Goal: Task Accomplishment & Management: Manage account settings

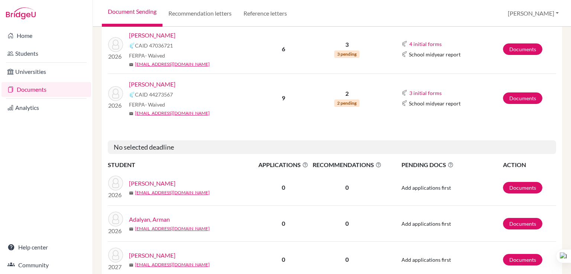
scroll to position [152, 0]
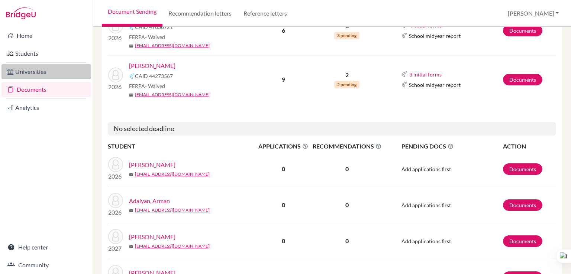
click at [36, 72] on link "Universities" at bounding box center [46, 71] width 90 height 15
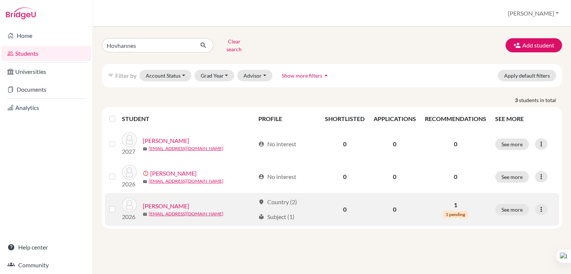
click at [181, 202] on link "[PERSON_NAME]" at bounding box center [166, 206] width 46 height 9
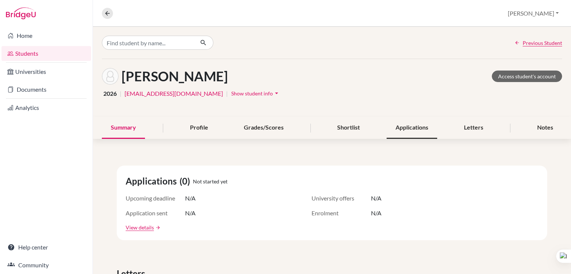
click at [422, 128] on div "Applications" at bounding box center [412, 128] width 51 height 22
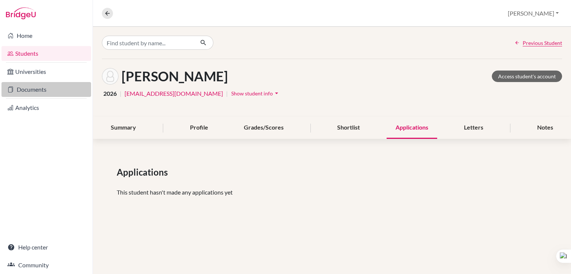
click at [33, 87] on link "Documents" at bounding box center [46, 89] width 90 height 15
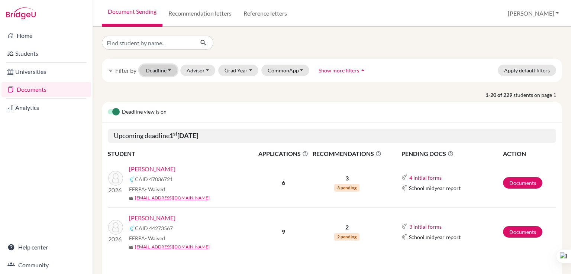
click at [162, 71] on button "Deadline - Select a date range Or double click for a single date selection Toda…" at bounding box center [158, 71] width 38 height 12
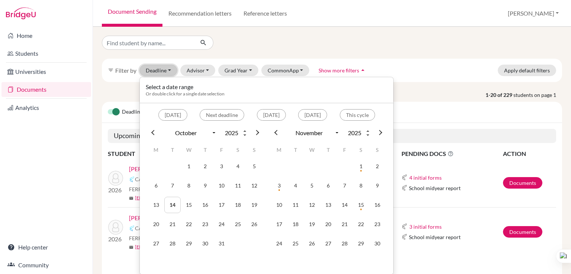
click at [162, 71] on button "Deadline - Select a date range Or double click for a single date selection Toda…" at bounding box center [158, 71] width 38 height 12
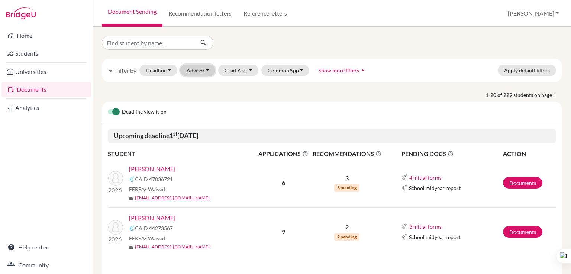
click at [210, 70] on button "Advisor" at bounding box center [197, 71] width 35 height 12
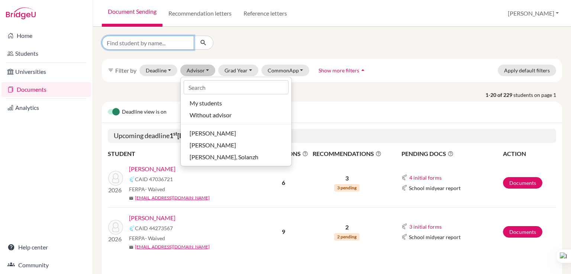
click at [140, 48] on input "Find student by name..." at bounding box center [148, 43] width 92 height 14
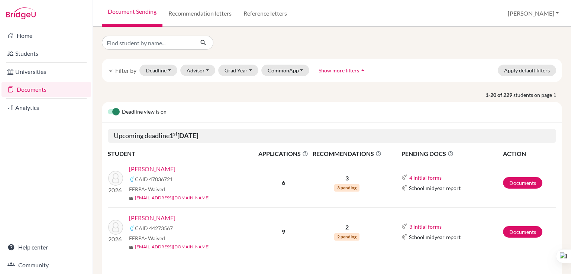
click at [243, 104] on div "Deadline view is on" at bounding box center [332, 112] width 460 height 21
click at [243, 73] on button "Grad Year" at bounding box center [238, 71] width 40 height 12
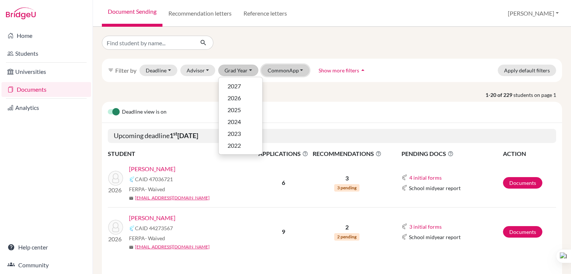
click at [290, 72] on button "CommonApp" at bounding box center [285, 71] width 48 height 12
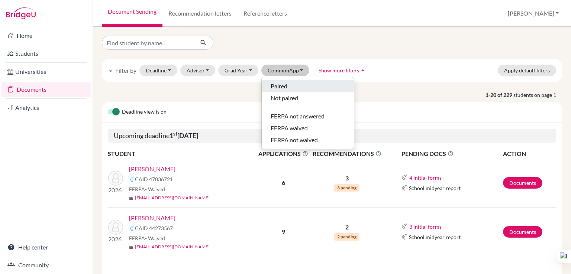
click at [288, 87] on div "Paired" at bounding box center [308, 86] width 74 height 9
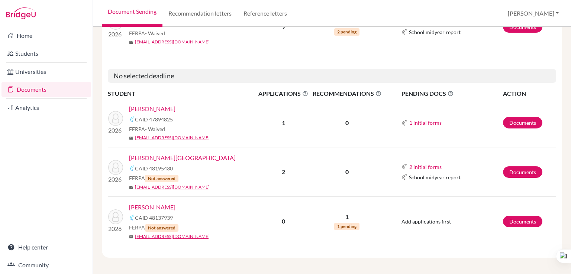
scroll to position [229, 0]
click at [527, 222] on link "Documents" at bounding box center [522, 222] width 39 height 12
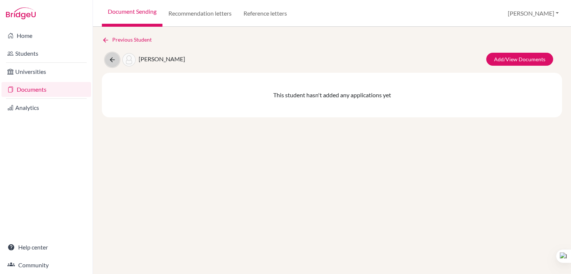
click at [111, 61] on icon at bounding box center [112, 59] width 7 height 7
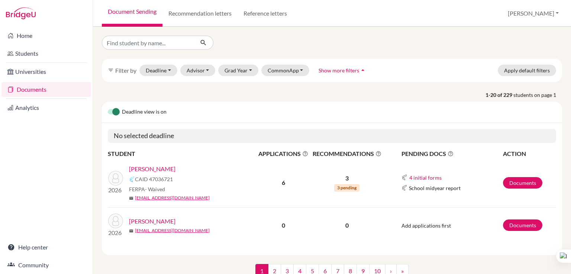
click at [45, 90] on link "Documents" at bounding box center [46, 89] width 90 height 15
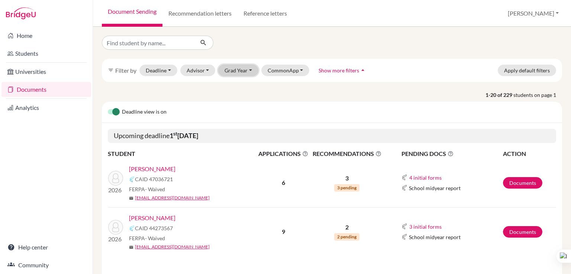
click at [242, 68] on button "Grad Year" at bounding box center [238, 71] width 40 height 12
click at [236, 98] on span "2026" at bounding box center [233, 98] width 13 height 9
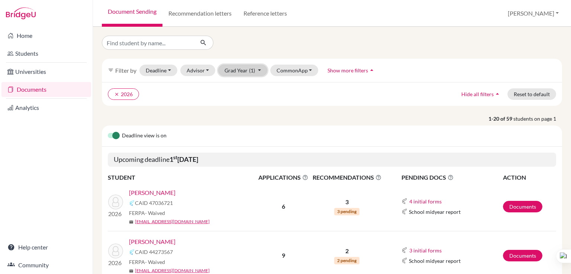
click at [259, 72] on button "Grad Year (1)" at bounding box center [242, 71] width 49 height 12
click at [238, 97] on span "2026" at bounding box center [233, 98] width 13 height 9
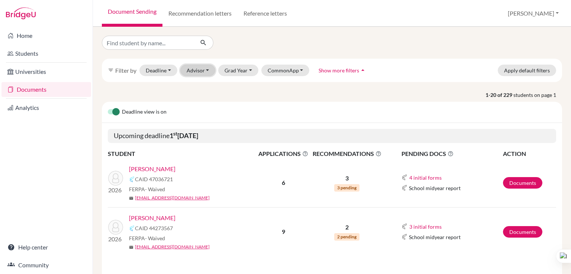
click at [193, 75] on button "Advisor" at bounding box center [197, 71] width 35 height 12
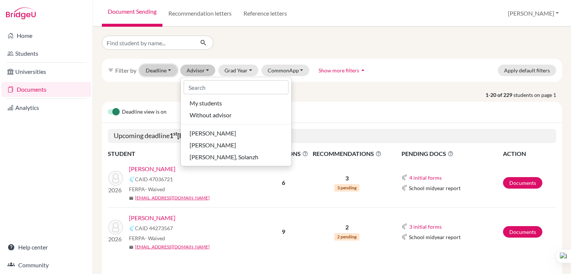
click at [153, 72] on button "Deadline - Select a date range Or double click for a single date selection Toda…" at bounding box center [158, 71] width 38 height 12
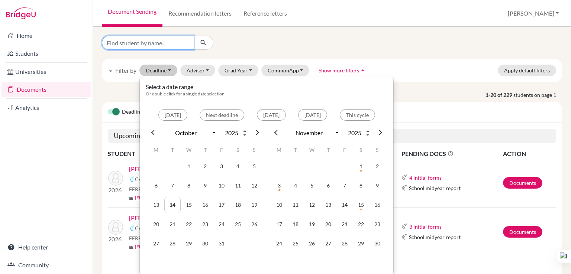
click at [151, 39] on input "Find student by name..." at bounding box center [148, 43] width 92 height 14
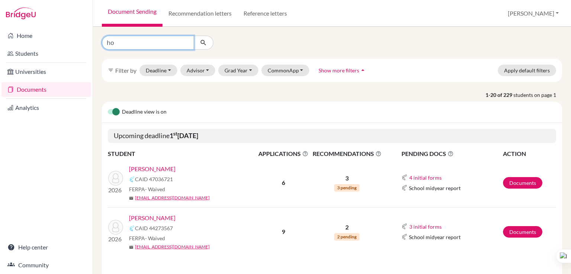
type input "հ"
type input "hovhannes"
click button "submit" at bounding box center [204, 43] width 20 height 14
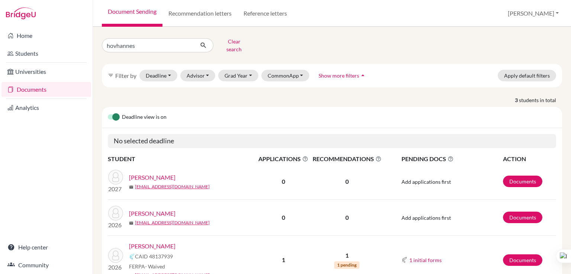
scroll to position [34, 0]
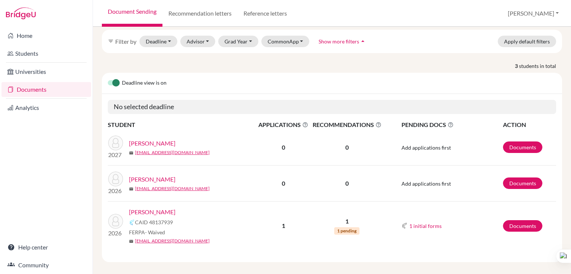
click at [172, 208] on link "Soghoyan, Hovhannes" at bounding box center [152, 212] width 46 height 9
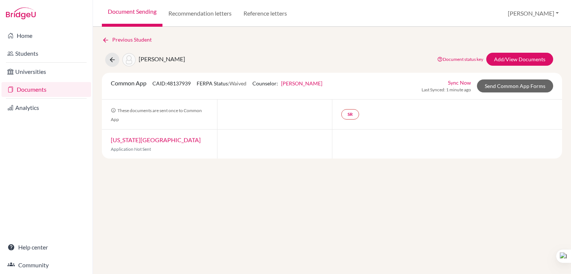
click at [134, 139] on link "New York University" at bounding box center [156, 139] width 90 height 7
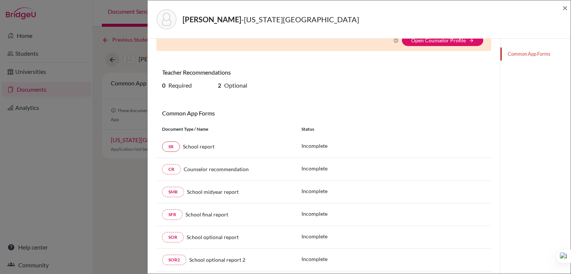
scroll to position [45, 0]
click at [564, 10] on span "×" at bounding box center [564, 7] width 5 height 11
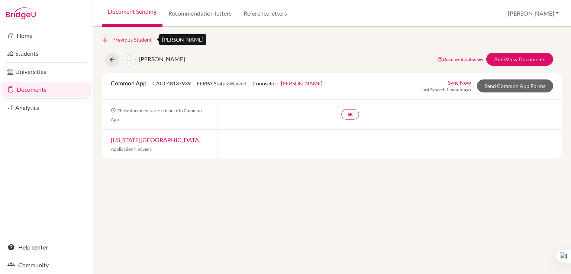
click at [104, 39] on icon at bounding box center [105, 39] width 7 height 7
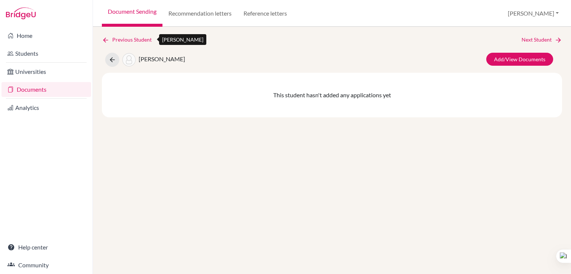
click at [106, 42] on icon at bounding box center [105, 39] width 7 height 7
click at [35, 87] on link "Documents" at bounding box center [46, 89] width 90 height 15
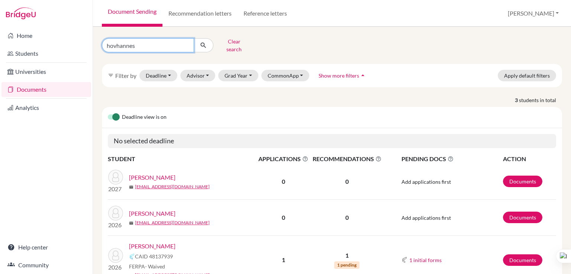
drag, startPoint x: 141, startPoint y: 48, endPoint x: 92, endPoint y: 38, distance: 50.1
click at [92, 38] on div "Home Students Universities Documents Analytics Help center Community Document S…" at bounding box center [285, 137] width 571 height 274
type input "Yana"
click button "submit" at bounding box center [204, 45] width 20 height 14
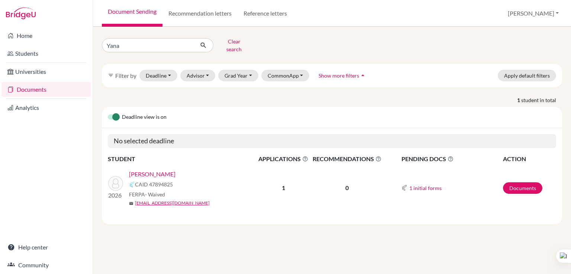
click at [150, 170] on link "[PERSON_NAME]" at bounding box center [152, 174] width 46 height 9
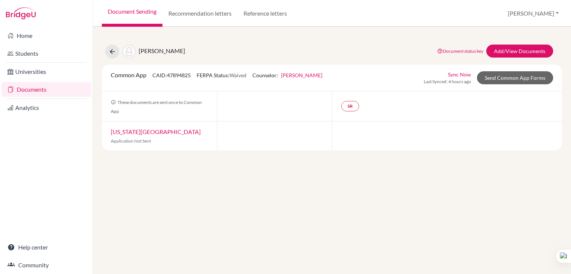
click at [141, 133] on link "[US_STATE][GEOGRAPHIC_DATA]" at bounding box center [156, 131] width 90 height 7
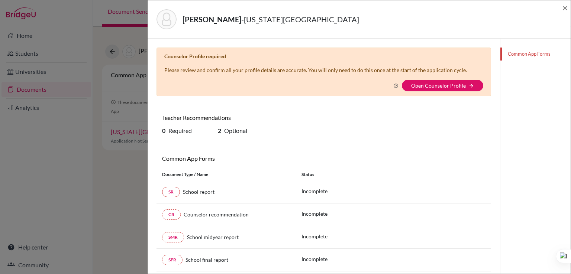
scroll to position [68, 0]
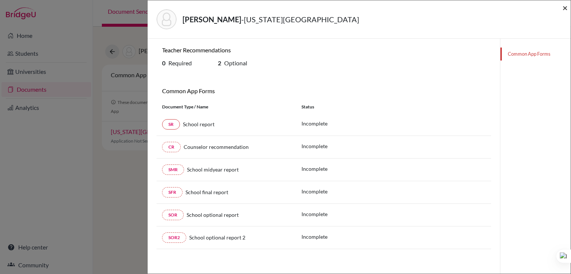
click at [567, 6] on span "×" at bounding box center [564, 7] width 5 height 11
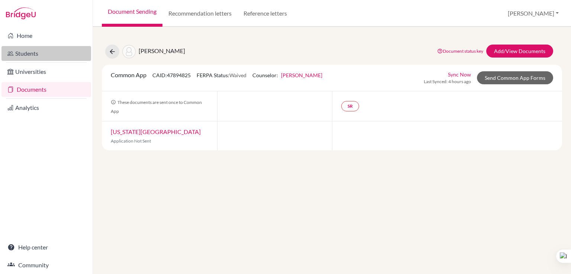
click at [21, 52] on link "Students" at bounding box center [46, 53] width 90 height 15
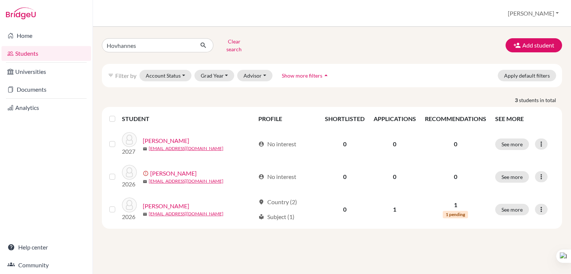
click at [301, 72] on span "Show more filters" at bounding box center [302, 75] width 41 height 6
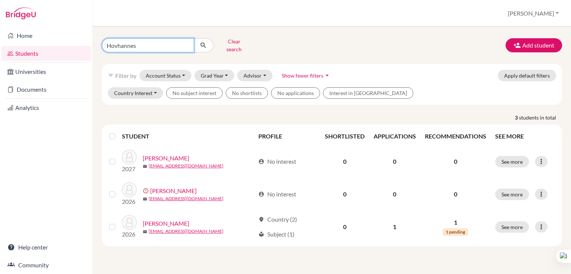
click at [188, 43] on input "Hovhannes" at bounding box center [148, 45] width 92 height 14
click at [186, 43] on input "Hovhannes" at bounding box center [148, 45] width 92 height 14
click at [35, 52] on link "Students" at bounding box center [46, 53] width 90 height 15
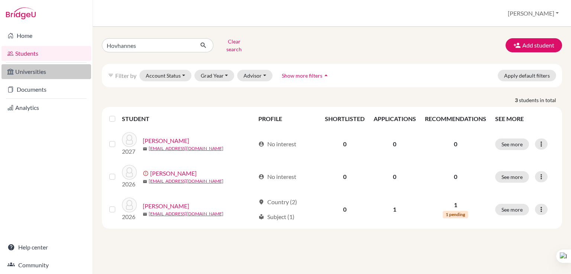
click at [22, 73] on link "Universities" at bounding box center [46, 71] width 90 height 15
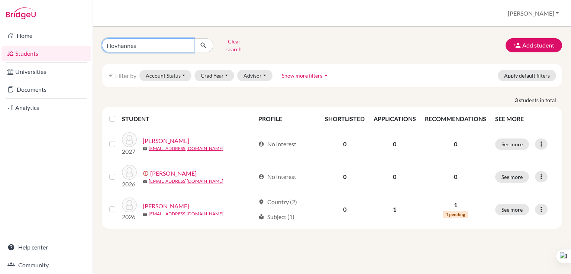
click at [184, 43] on input "Hovhannes" at bounding box center [148, 45] width 92 height 14
click at [204, 44] on icon "submit" at bounding box center [203, 45] width 7 height 7
click at [202, 42] on icon "submit" at bounding box center [203, 45] width 7 height 7
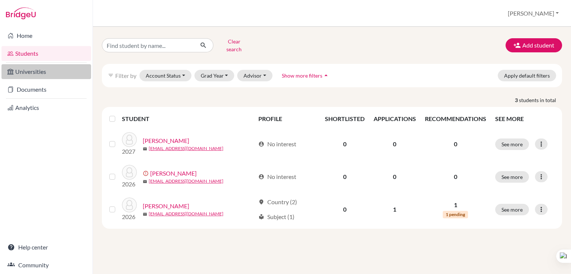
click at [20, 73] on link "Universities" at bounding box center [46, 71] width 90 height 15
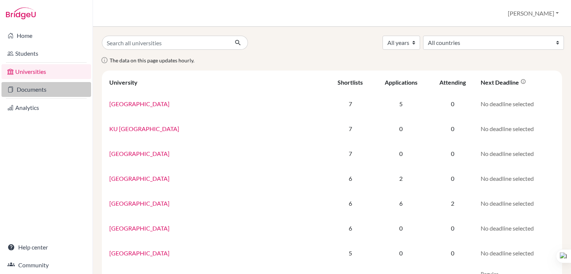
click at [30, 90] on link "Documents" at bounding box center [46, 89] width 90 height 15
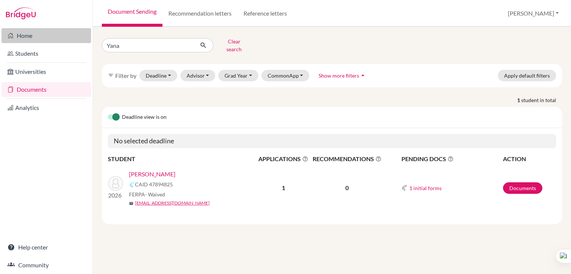
click at [24, 33] on link "Home" at bounding box center [46, 35] width 90 height 15
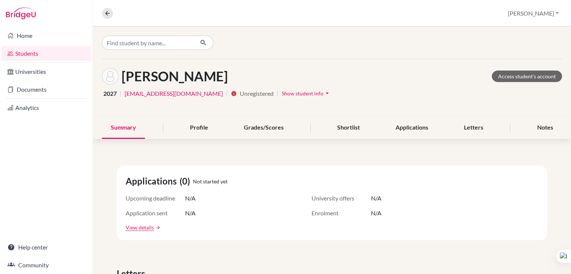
click at [323, 91] on icon "arrow_drop_down" at bounding box center [326, 93] width 7 height 7
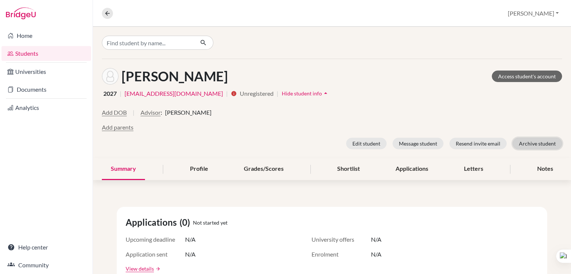
click at [526, 138] on button "Archive student" at bounding box center [537, 144] width 49 height 12
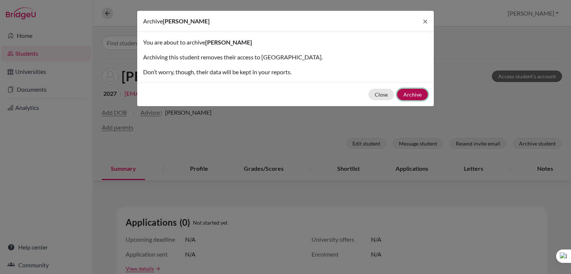
click at [409, 93] on button "Archive" at bounding box center [412, 95] width 31 height 12
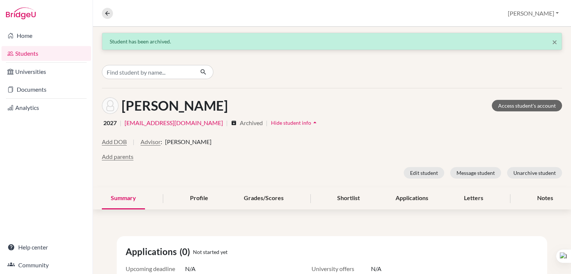
click at [30, 58] on link "Students" at bounding box center [46, 53] width 90 height 15
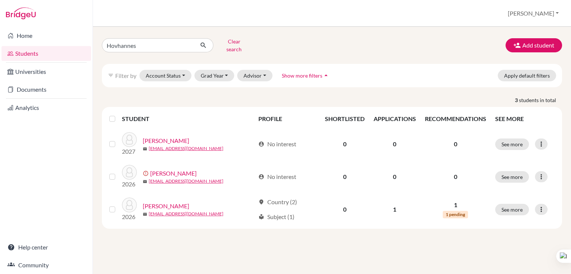
click at [34, 58] on link "Students" at bounding box center [46, 53] width 90 height 15
click at [293, 75] on button "Show more filters arrow_drop_up" at bounding box center [305, 76] width 61 height 12
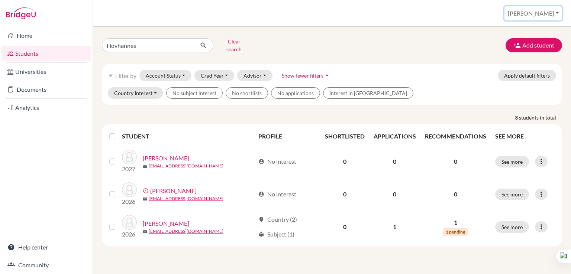
click at [545, 15] on button "[PERSON_NAME]" at bounding box center [533, 13] width 58 height 14
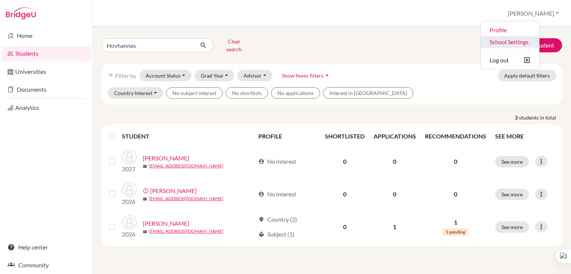
click at [539, 40] on link "School Settings" at bounding box center [510, 42] width 59 height 12
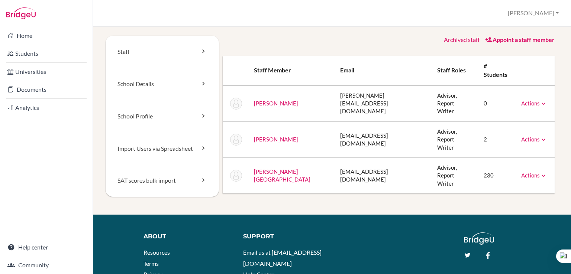
click at [478, 122] on td "2" at bounding box center [497, 140] width 38 height 36
click at [521, 136] on link "Actions" at bounding box center [534, 139] width 26 height 7
click at [506, 168] on link "Archive" at bounding box center [515, 173] width 63 height 11
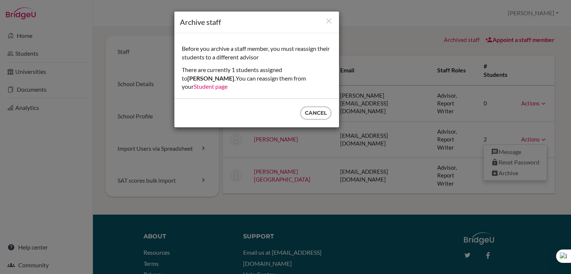
click at [227, 83] on link "Student page" at bounding box center [211, 86] width 34 height 7
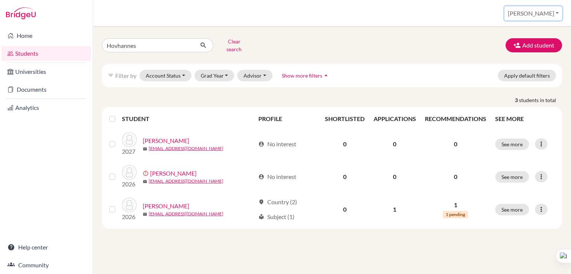
click at [540, 13] on button "[PERSON_NAME]" at bounding box center [533, 13] width 58 height 14
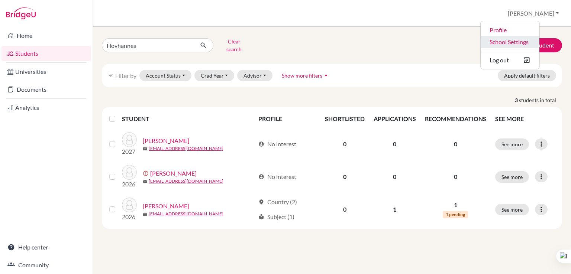
click at [532, 41] on link "School Settings" at bounding box center [510, 42] width 59 height 12
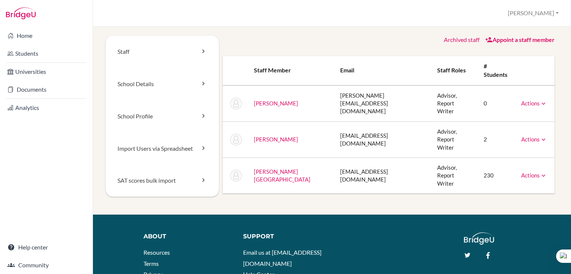
click at [533, 136] on link "Actions" at bounding box center [534, 139] width 26 height 7
click at [408, 196] on div "Staff School Details School Profile Import Users via Spreadsheet SAT scores bul…" at bounding box center [332, 125] width 453 height 179
click at [478, 122] on td "2" at bounding box center [497, 140] width 38 height 36
click at [530, 136] on link "Actions" at bounding box center [534, 139] width 26 height 7
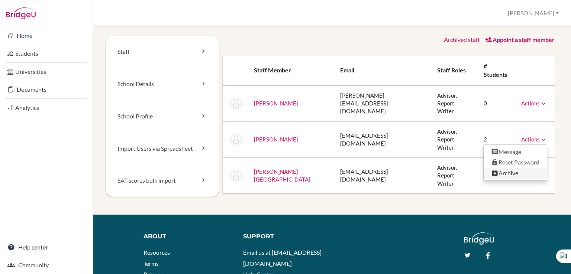
click at [509, 168] on link "Archive" at bounding box center [515, 173] width 63 height 11
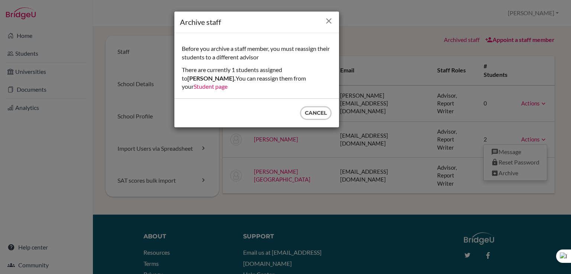
click at [327, 24] on icon "Close" at bounding box center [328, 20] width 9 height 9
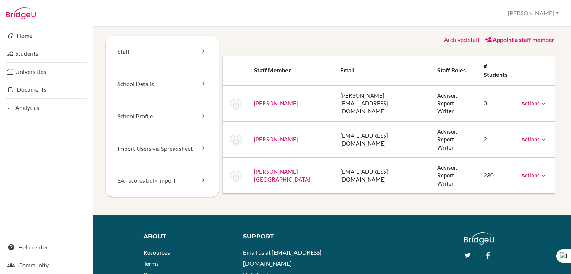
click at [275, 136] on link "[PERSON_NAME]" at bounding box center [276, 139] width 44 height 7
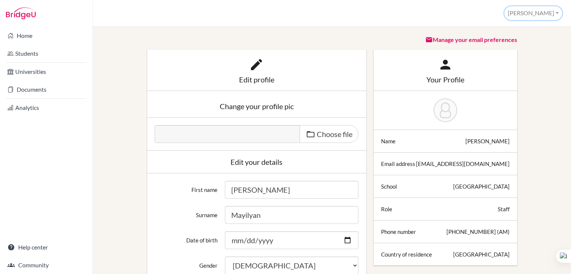
click at [554, 12] on button "[PERSON_NAME]" at bounding box center [533, 13] width 58 height 14
click at [542, 32] on link "Profile" at bounding box center [532, 30] width 59 height 12
click at [540, 40] on link "School Settings" at bounding box center [532, 42] width 59 height 12
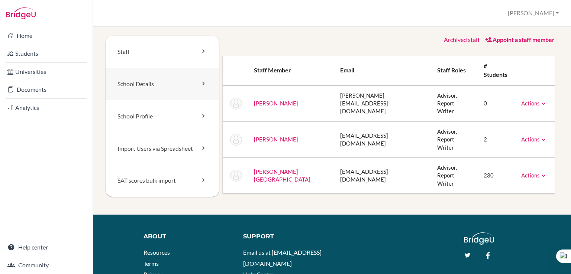
click at [160, 93] on link "School Details" at bounding box center [162, 84] width 113 height 32
click at [268, 136] on link "[PERSON_NAME]" at bounding box center [276, 139] width 44 height 7
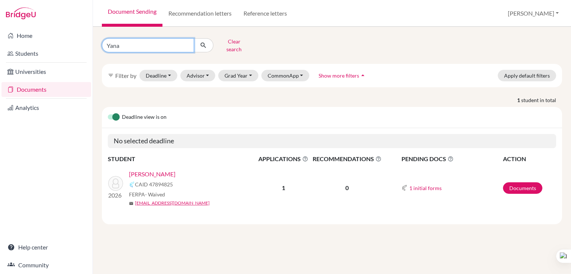
click at [186, 42] on input "Yana" at bounding box center [148, 45] width 92 height 14
click at [227, 42] on button "Clear search" at bounding box center [233, 45] width 41 height 19
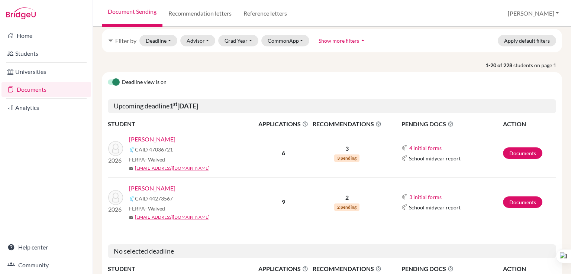
scroll to position [28, 0]
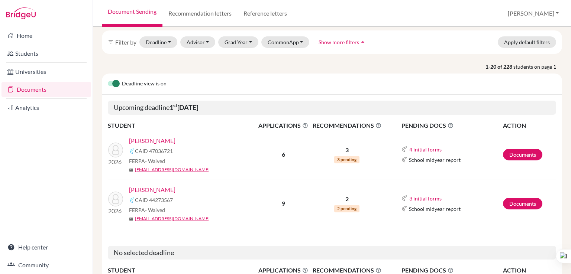
click at [108, 80] on label at bounding box center [108, 80] width 0 height 0
click at [114, 82] on input "checkbox" at bounding box center [111, 83] width 6 height 7
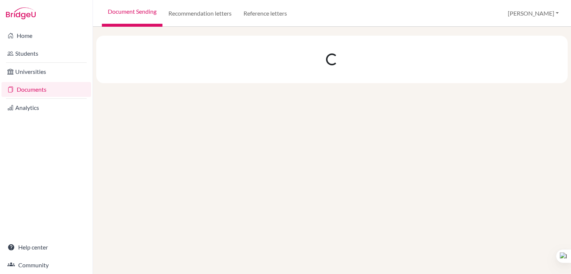
scroll to position [0, 0]
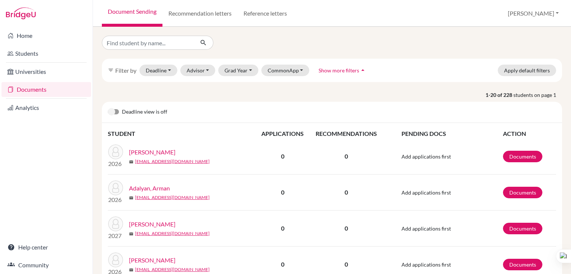
click at [108, 108] on label at bounding box center [108, 108] width 0 height 0
click at [114, 110] on input "checkbox" at bounding box center [111, 111] width 6 height 7
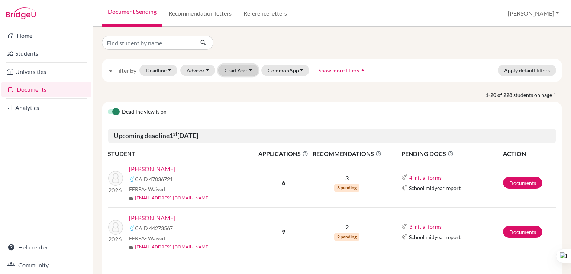
click at [241, 71] on button "Grad Year" at bounding box center [238, 71] width 40 height 12
click at [238, 101] on span "2026" at bounding box center [233, 98] width 13 height 9
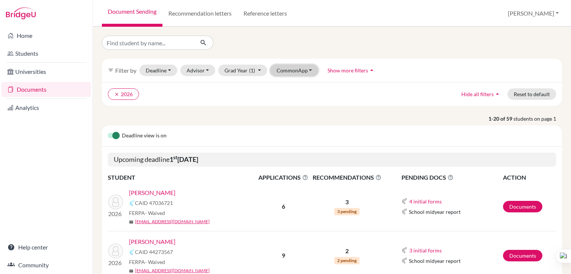
click at [291, 71] on button "CommonApp" at bounding box center [294, 71] width 48 height 12
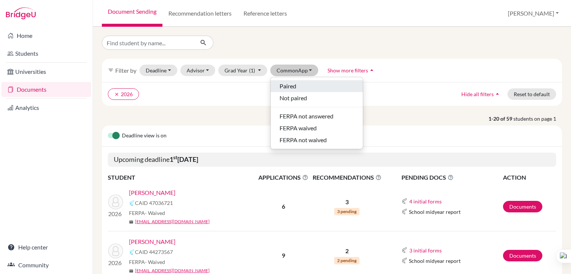
click at [289, 89] on span "Paired" at bounding box center [288, 86] width 17 height 9
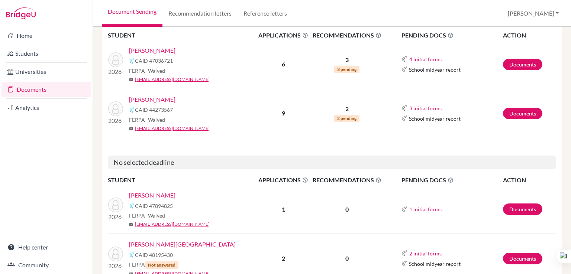
scroll to position [126, 0]
